Goal: Task Accomplishment & Management: Manage account settings

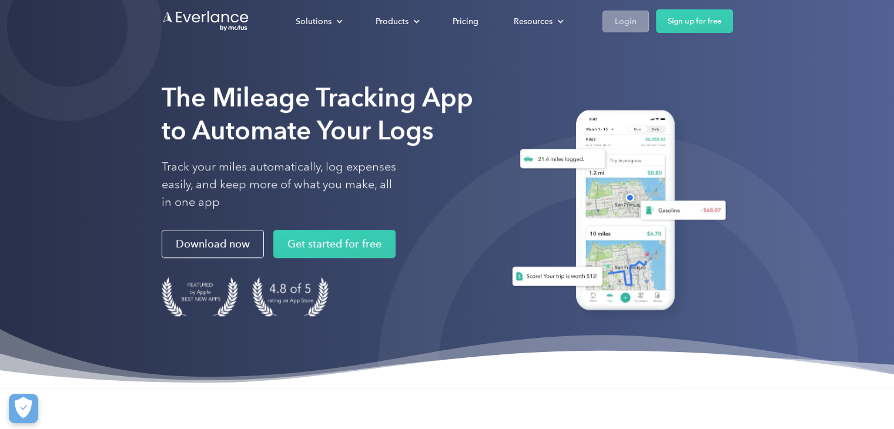
click at [631, 19] on div "Login" at bounding box center [626, 21] width 22 height 15
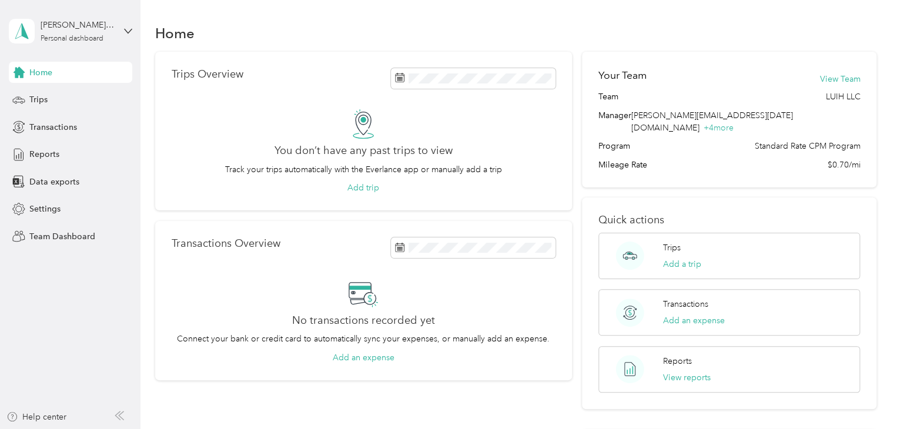
click at [122, 32] on div "[PERSON_NAME][DATE] Personal dashboard" at bounding box center [70, 31] width 123 height 41
click at [105, 99] on div "Team dashboard" at bounding box center [178, 94] width 323 height 21
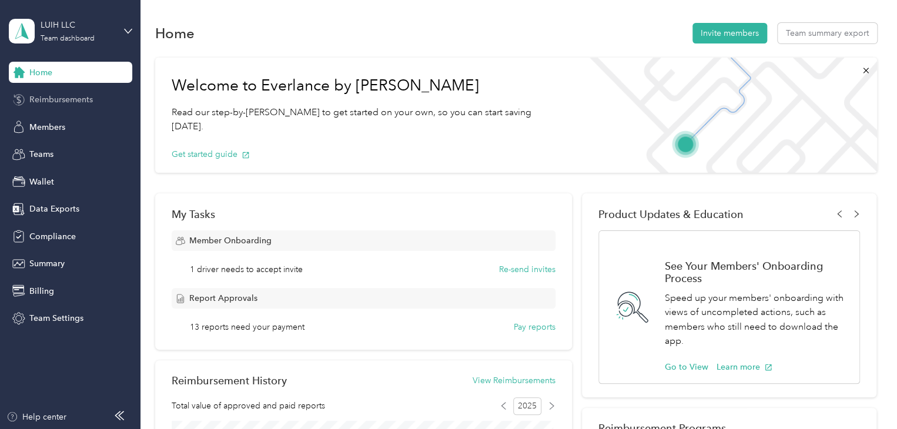
click at [83, 99] on span "Reimbursements" at bounding box center [60, 99] width 63 height 12
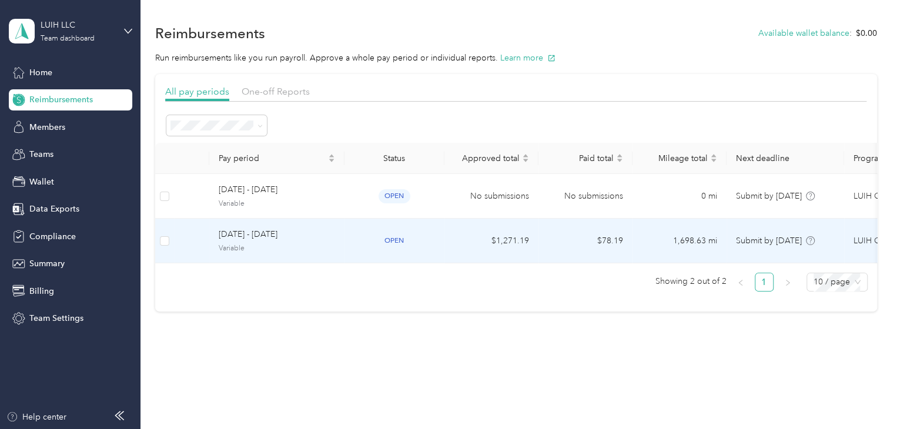
click at [333, 244] on span "Variable" at bounding box center [277, 248] width 116 height 11
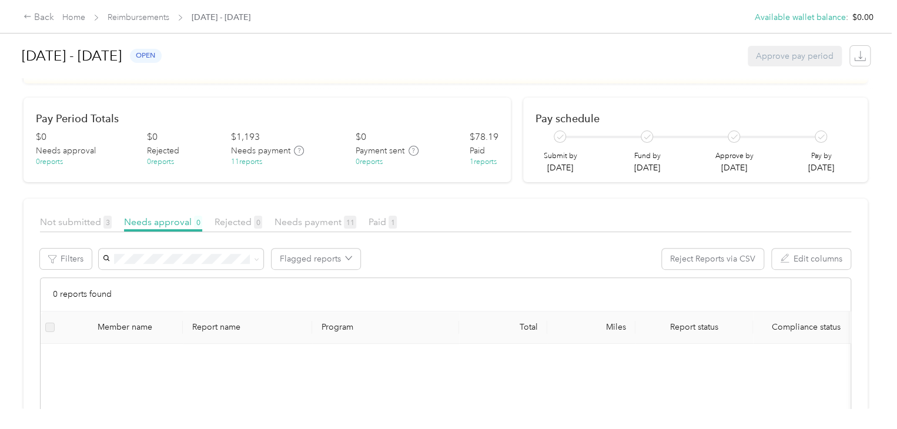
scroll to position [117, 0]
click at [314, 223] on span "Needs payment 11" at bounding box center [315, 224] width 82 height 11
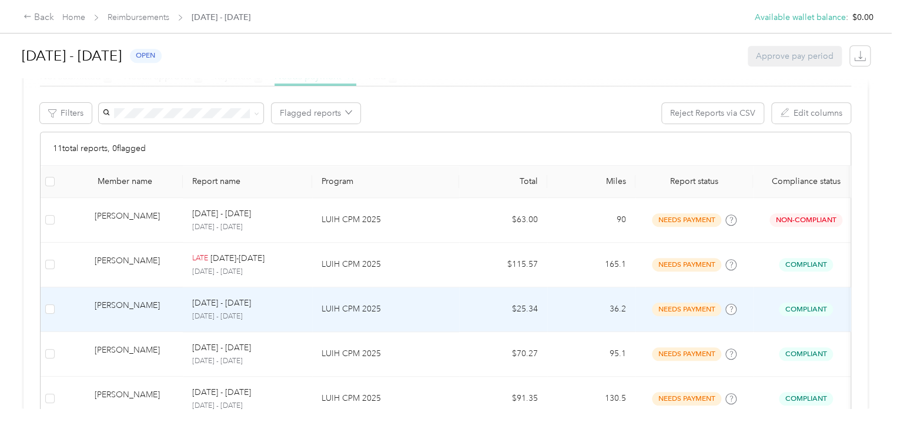
scroll to position [265, 0]
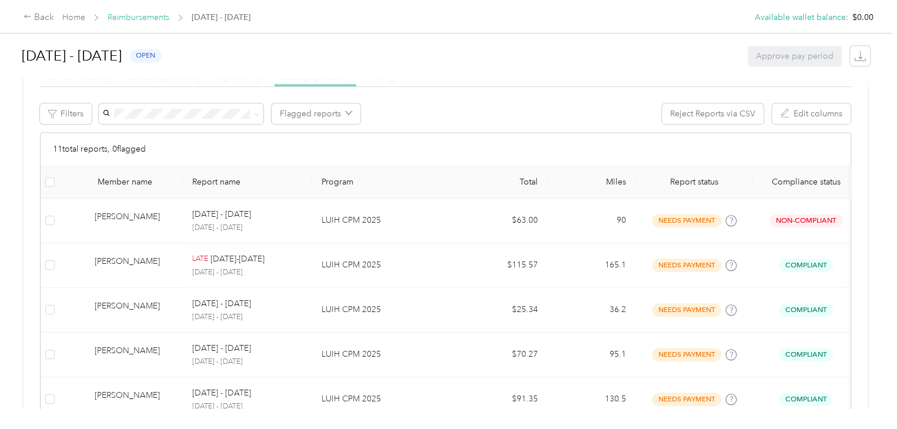
click at [164, 21] on link "Reimbursements" at bounding box center [139, 17] width 62 height 10
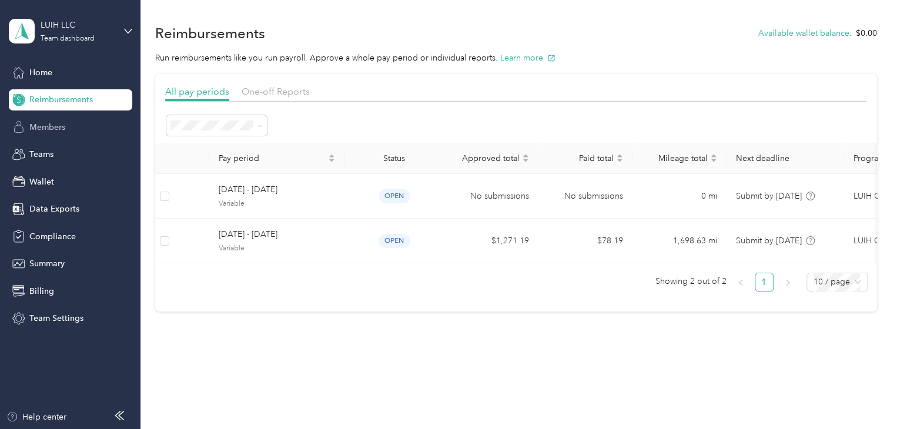
click at [76, 132] on div "Members" at bounding box center [70, 126] width 123 height 21
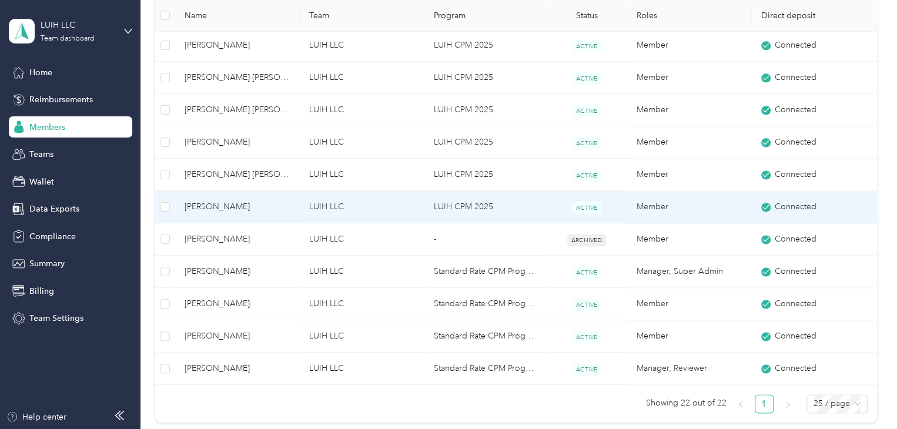
scroll to position [676, 0]
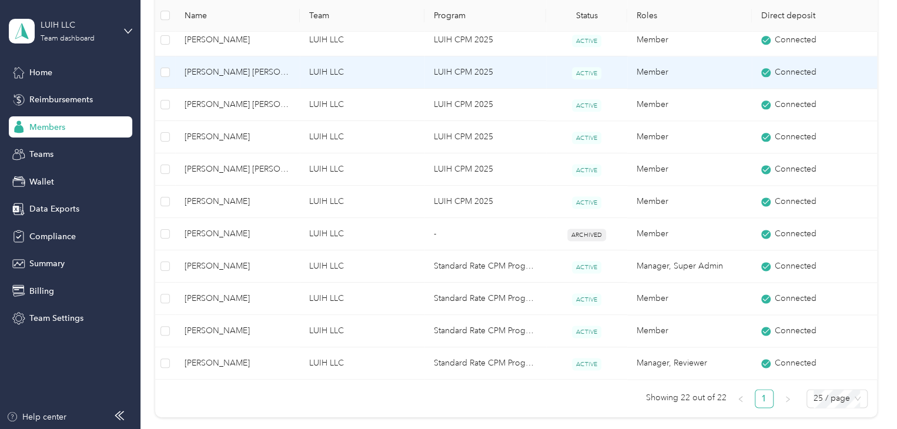
click at [281, 72] on span "[PERSON_NAME] [PERSON_NAME]" at bounding box center [237, 72] width 106 height 13
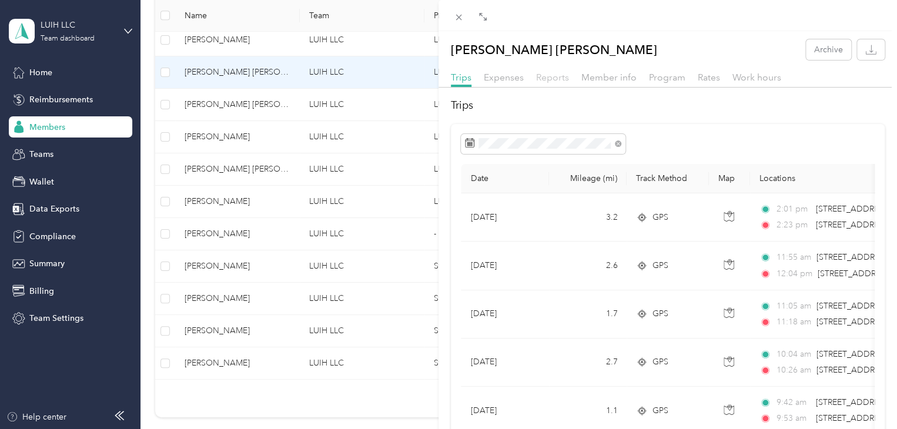
click at [548, 75] on span "Reports" at bounding box center [552, 77] width 33 height 11
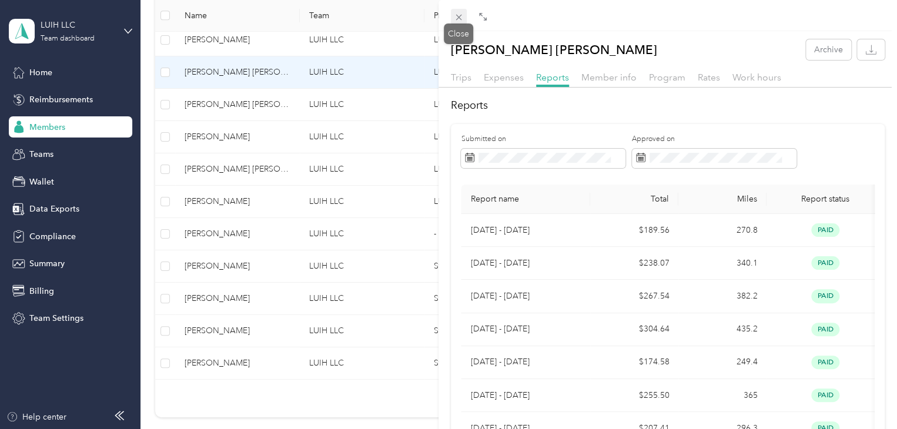
click at [460, 21] on icon at bounding box center [459, 17] width 10 height 10
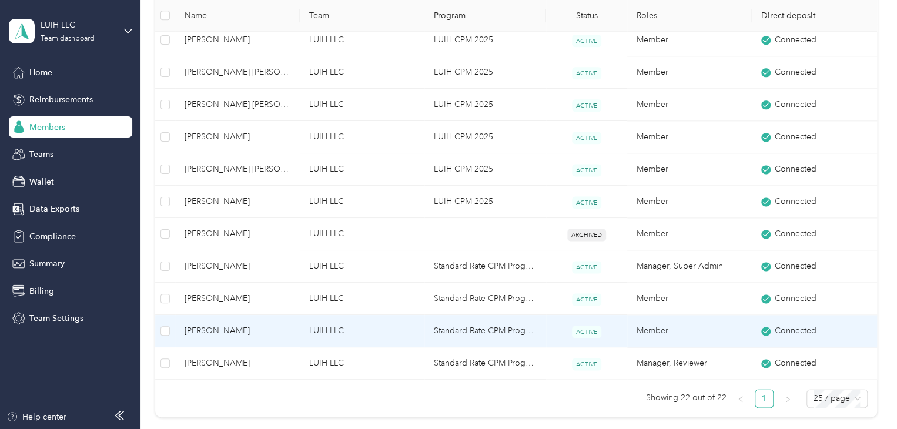
click at [284, 330] on span "[PERSON_NAME]" at bounding box center [237, 330] width 106 height 13
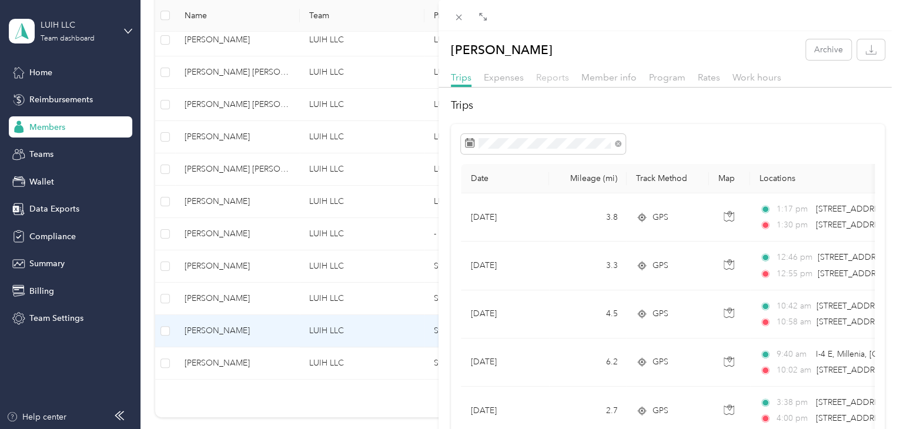
click at [548, 78] on span "Reports" at bounding box center [552, 77] width 33 height 11
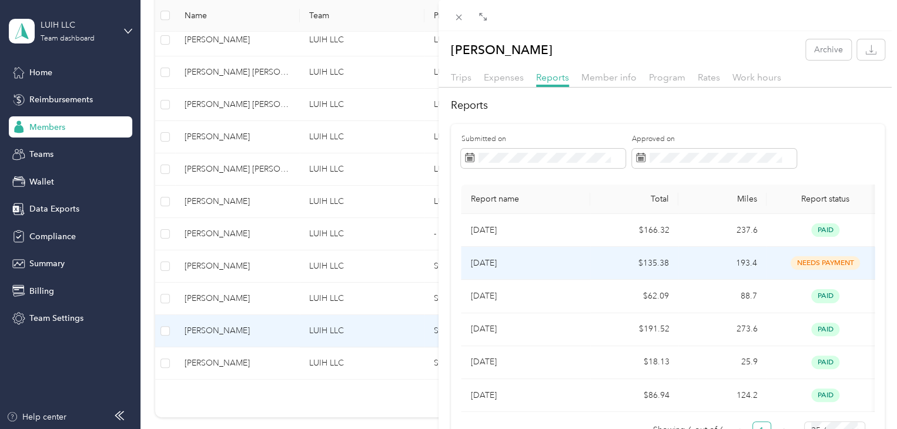
click at [556, 259] on p "[DATE]" at bounding box center [525, 263] width 110 height 13
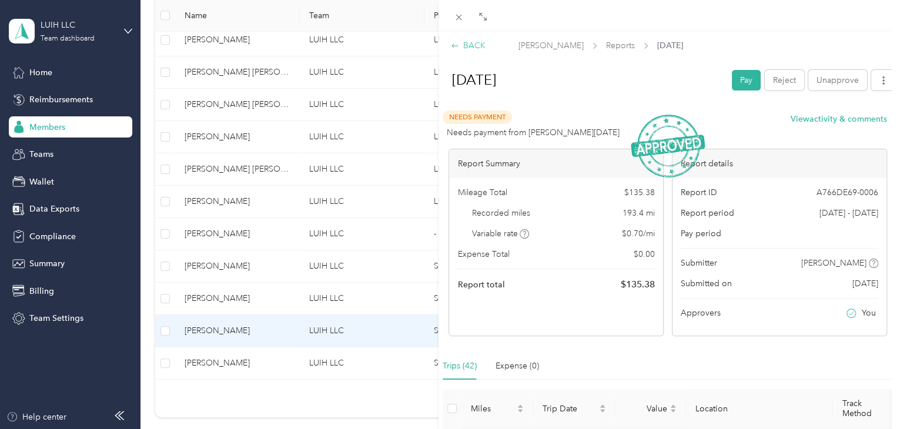
click at [474, 46] on div "BACK" at bounding box center [468, 45] width 35 height 12
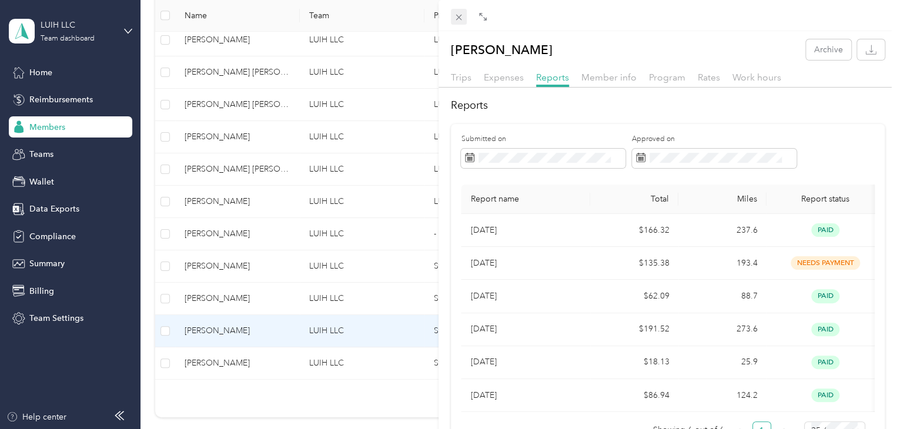
click at [461, 19] on icon at bounding box center [459, 18] width 6 height 6
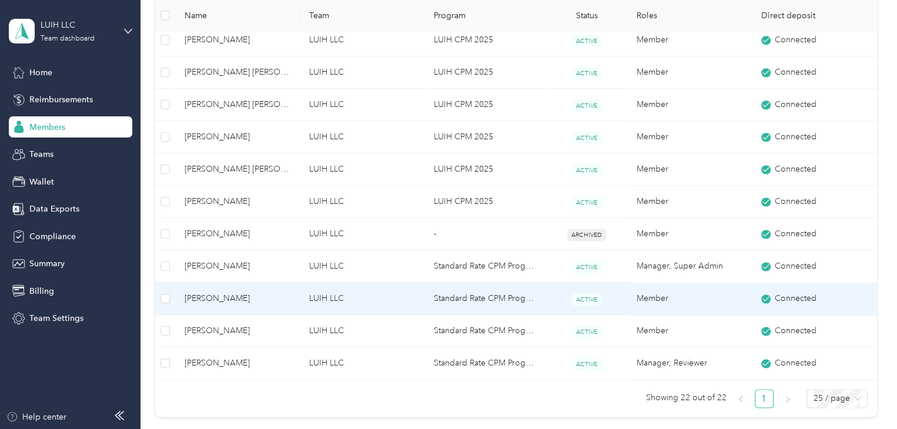
click at [273, 296] on span "[PERSON_NAME]" at bounding box center [237, 298] width 106 height 13
click at [273, 428] on div "Drag to resize Click to close Loading member data" at bounding box center [445, 429] width 891 height 0
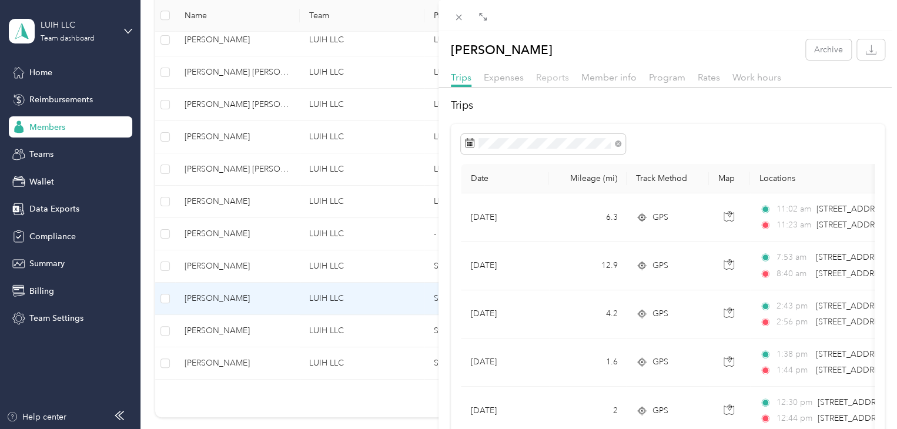
click at [559, 76] on span "Reports" at bounding box center [552, 77] width 33 height 11
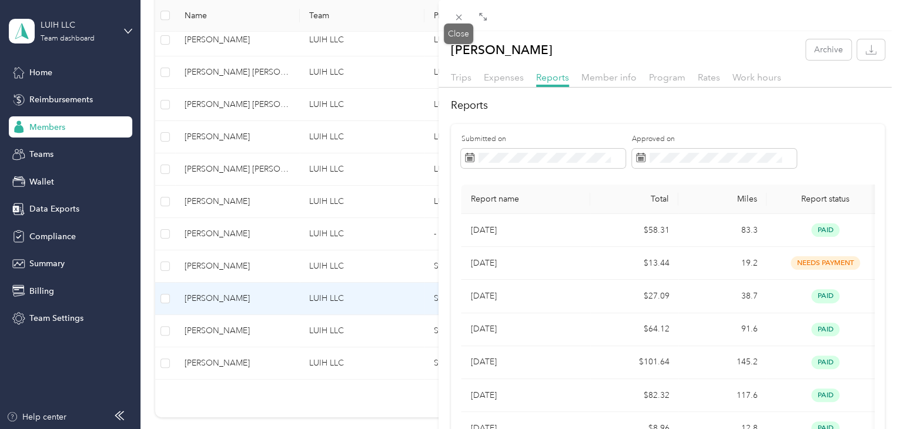
click at [457, 22] on icon at bounding box center [459, 17] width 10 height 10
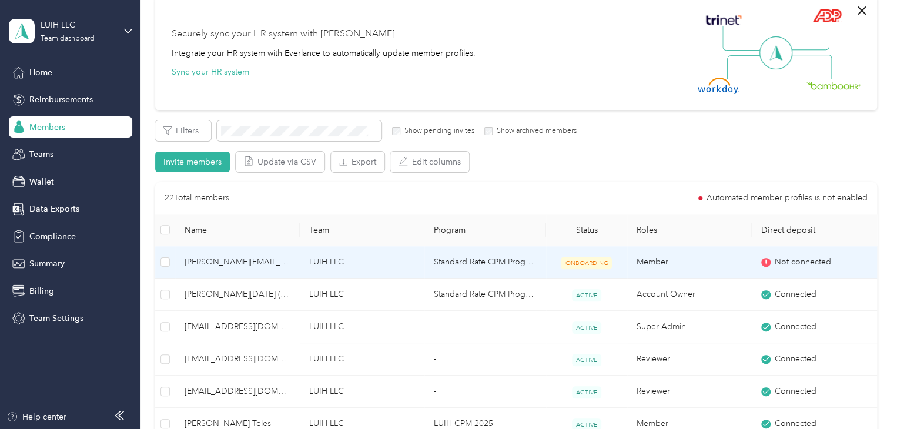
scroll to position [89, 0]
